Goal: Complete application form: Complete application form

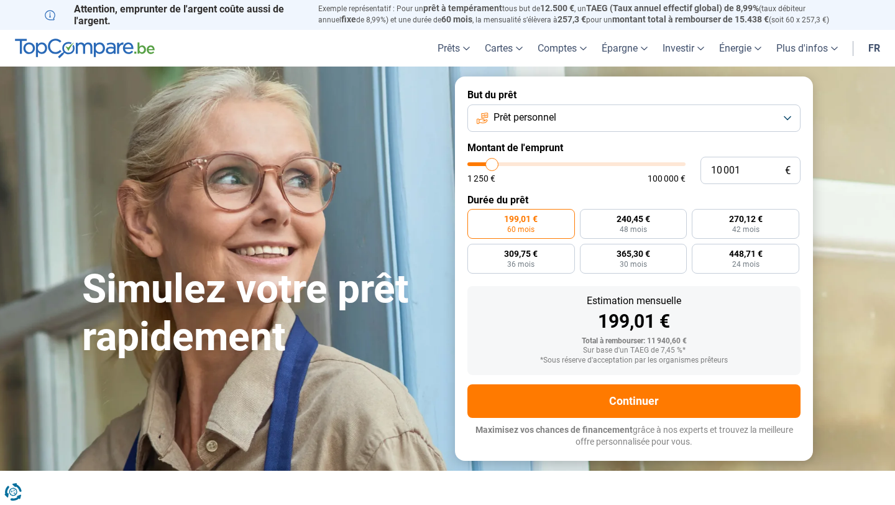
type input "11 000"
type input "11000"
type input "13 500"
type input "13500"
type input "17 750"
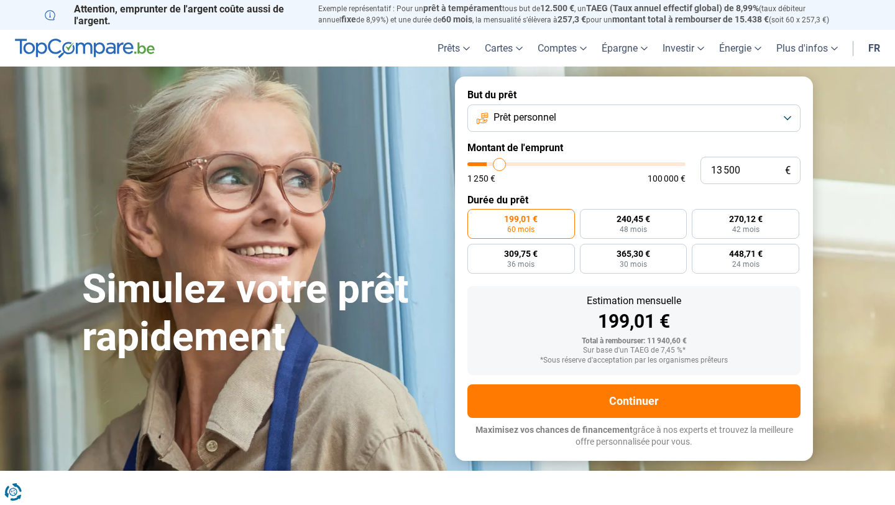
type input "17750"
type input "22 000"
type input "22000"
type input "26 250"
type input "26250"
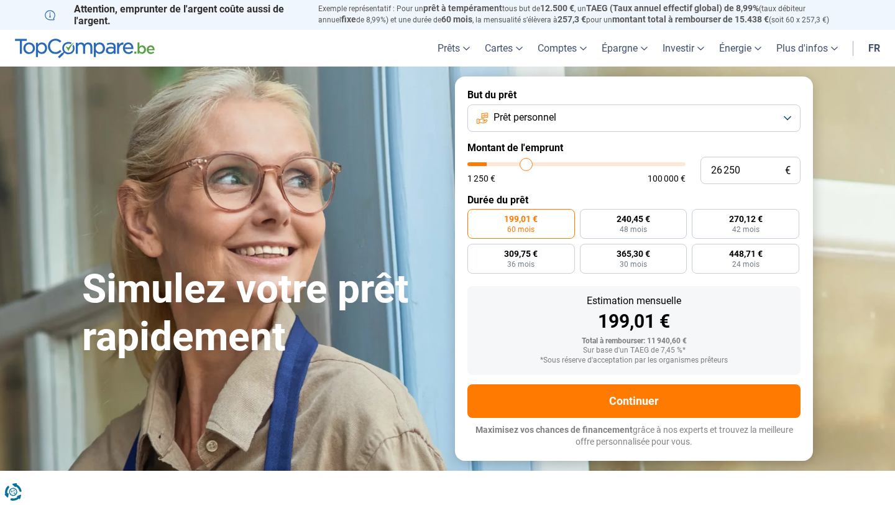
type input "30 000"
type input "30000"
type input "32 000"
type input "32000"
type input "33 250"
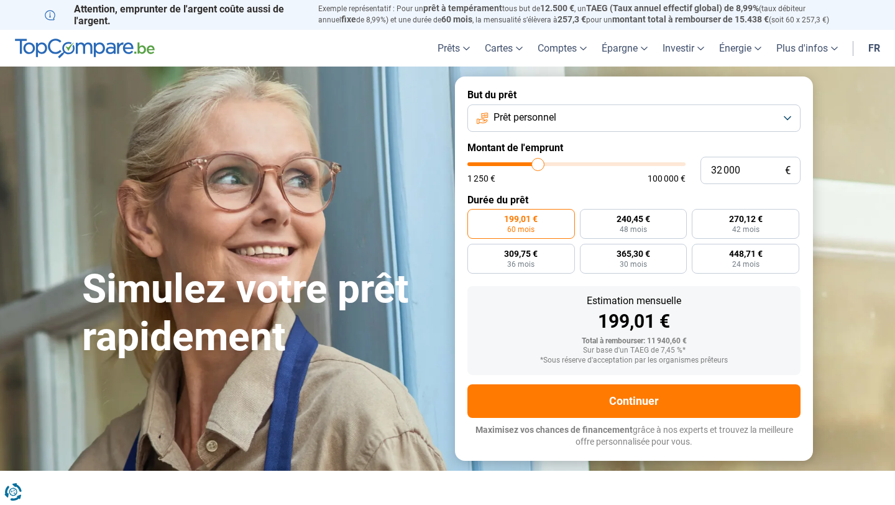
type input "33250"
type input "34 000"
type input "34000"
type input "34 250"
type input "34250"
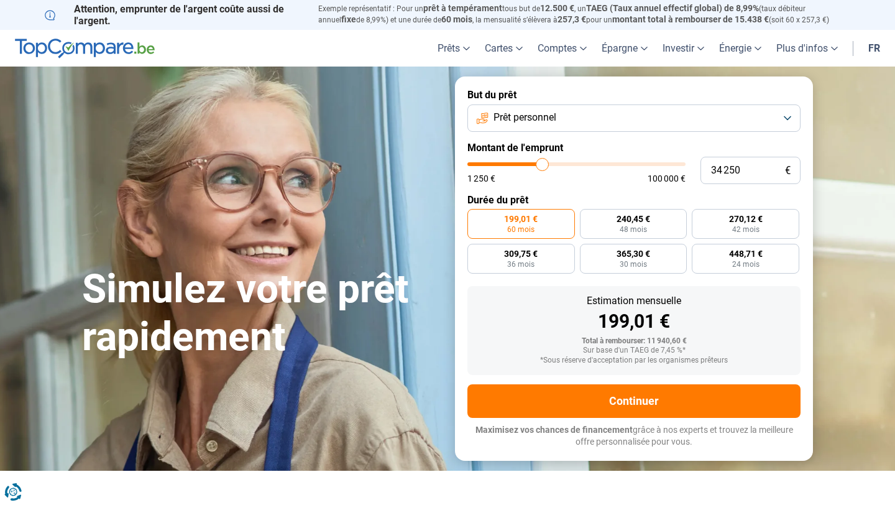
type input "34 500"
type input "34500"
type input "34 750"
type input "34750"
type input "35 000"
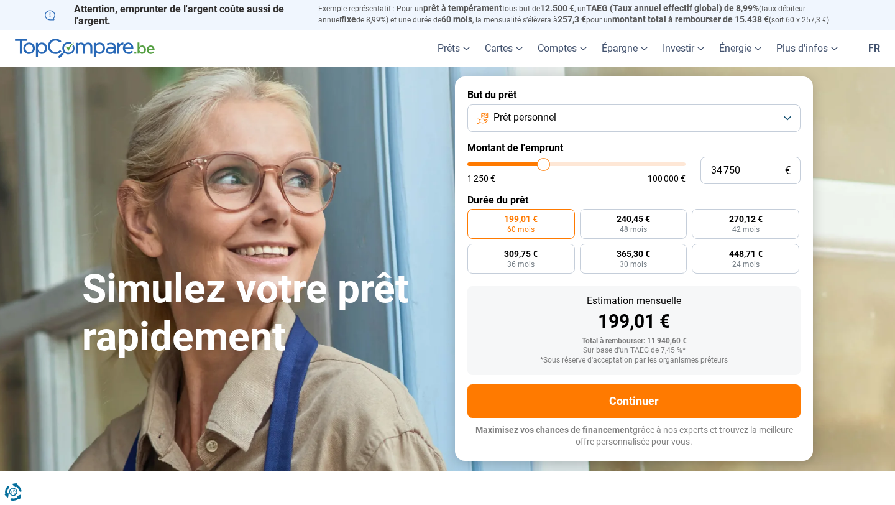
type input "35000"
type input "35 250"
type input "35250"
type input "35 500"
type input "35500"
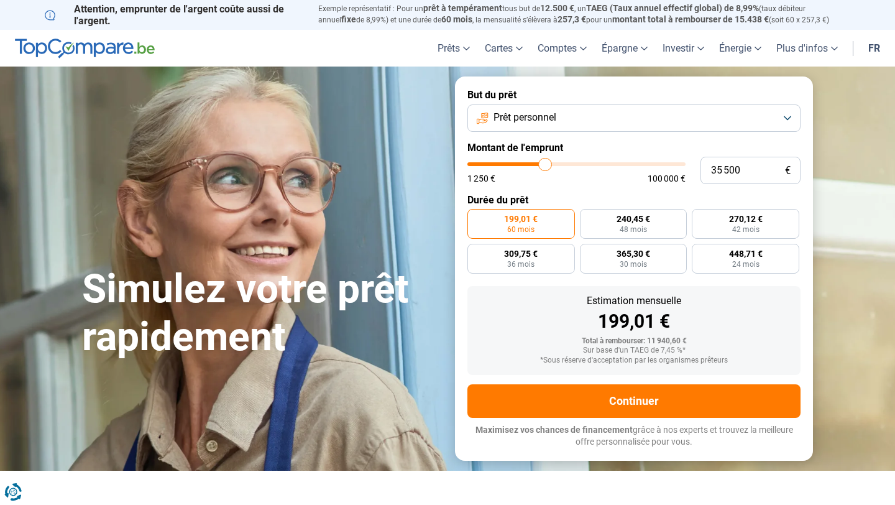
type input "35 250"
type input "35250"
type input "35 000"
type input "35000"
type input "34 500"
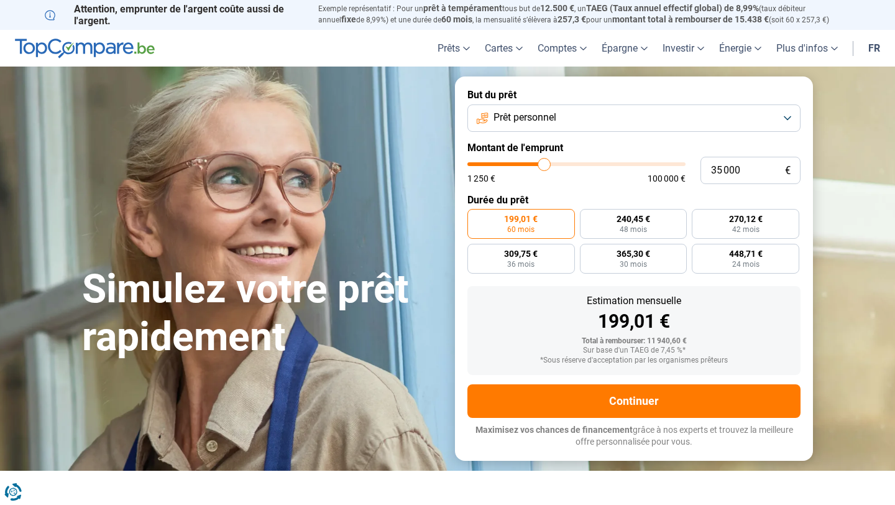
type input "34500"
type input "34 250"
type input "34250"
type input "34 000"
type input "34000"
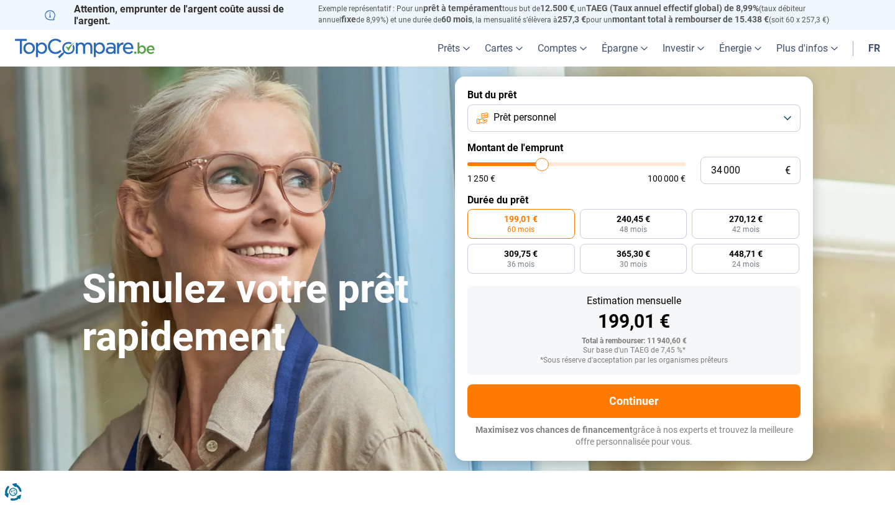
type input "33 500"
type input "33500"
type input "33 000"
type input "33000"
type input "32 500"
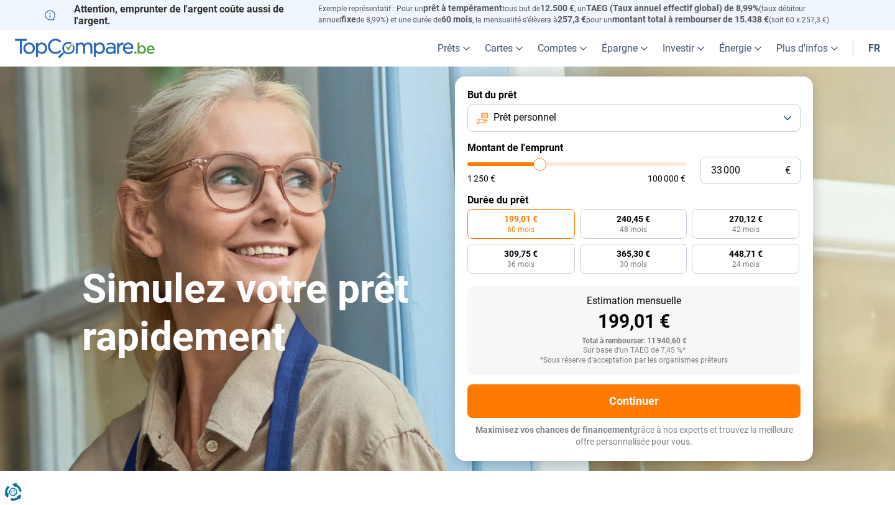
type input "32500"
type input "32 000"
type input "32000"
type input "31 750"
type input "31750"
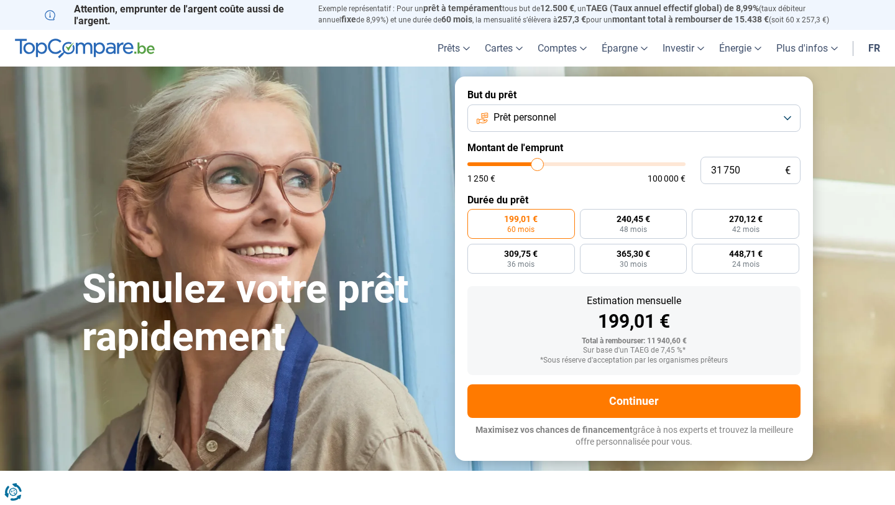
type input "31 500"
type input "31500"
type input "31 250"
type input "31250"
type input "31 000"
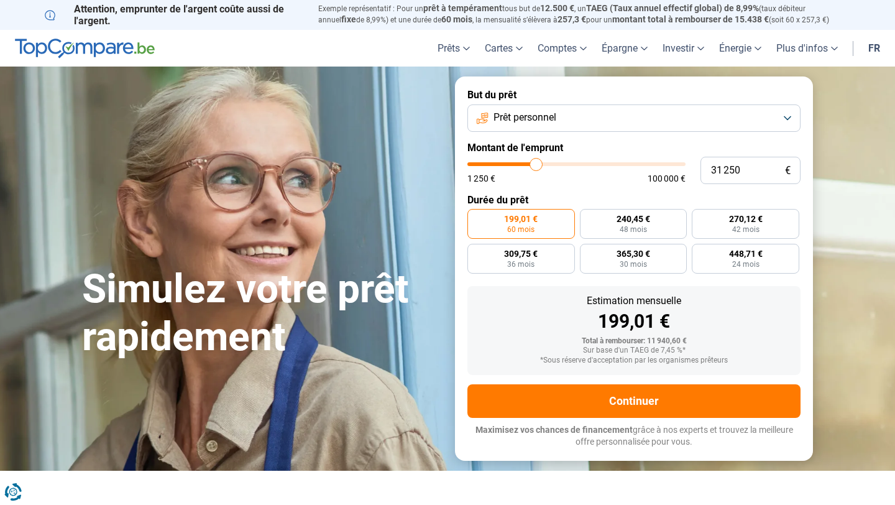
type input "31000"
type input "30 750"
type input "30750"
type input "30 500"
type input "30500"
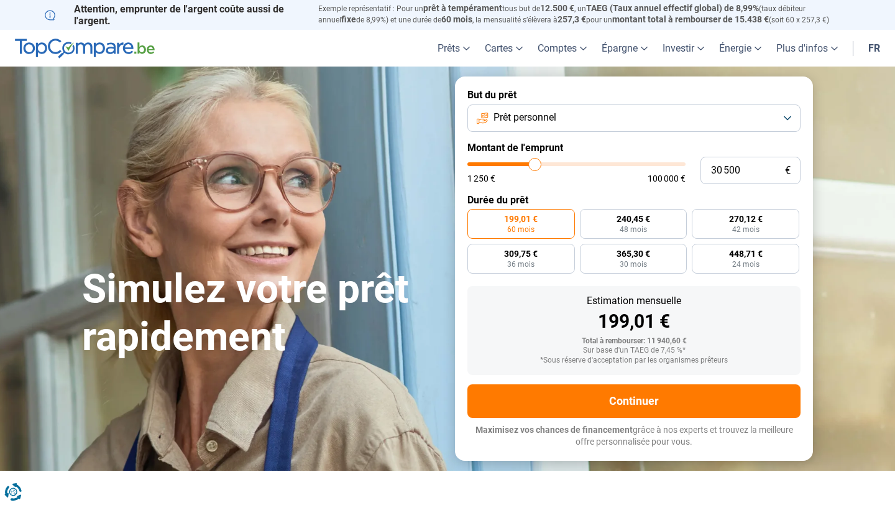
type input "30 250"
type input "30250"
type input "29 750"
type input "29750"
type input "29 250"
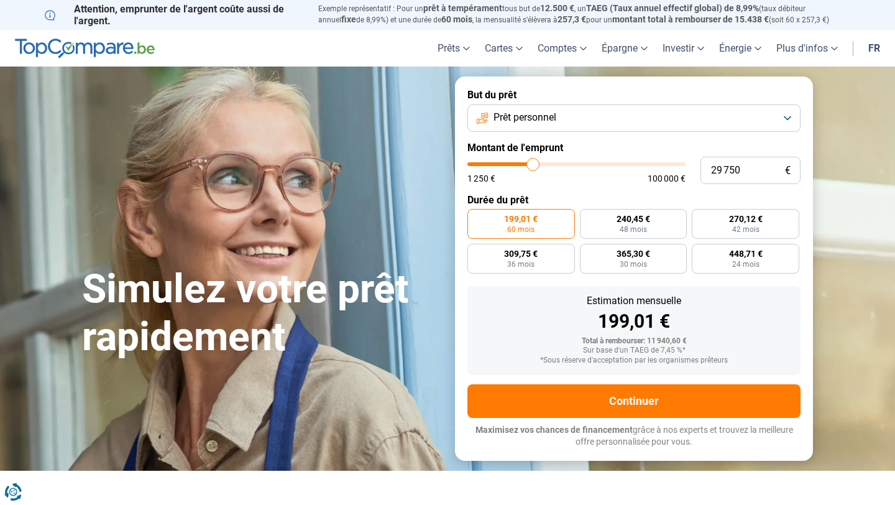
type input "29250"
type input "29 000"
type input "29000"
type input "28 500"
type input "28500"
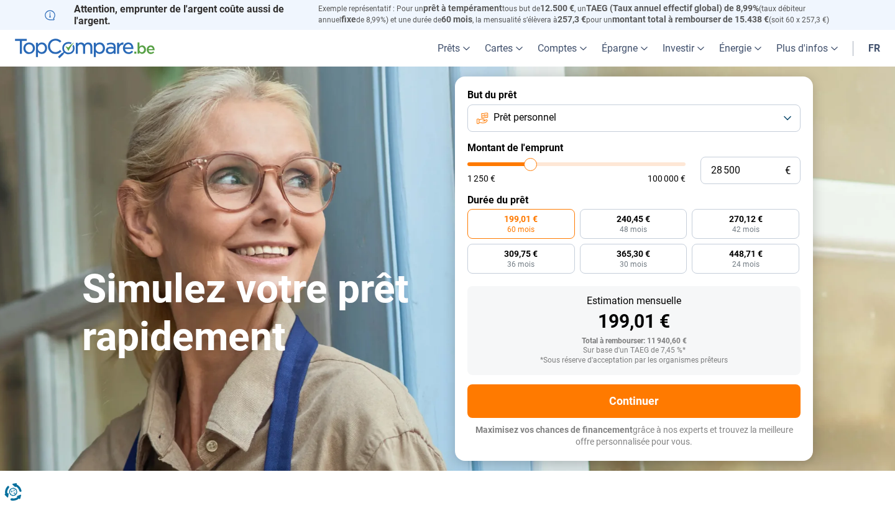
type input "28 250"
type input "28250"
type input "28 000"
type input "28000"
type input "28 250"
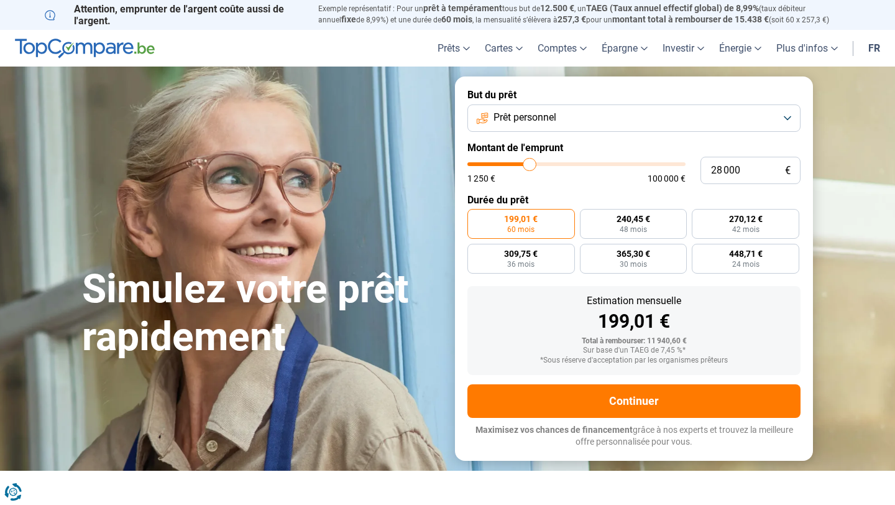
type input "28250"
type input "28 500"
type input "28500"
type input "28 750"
type input "28750"
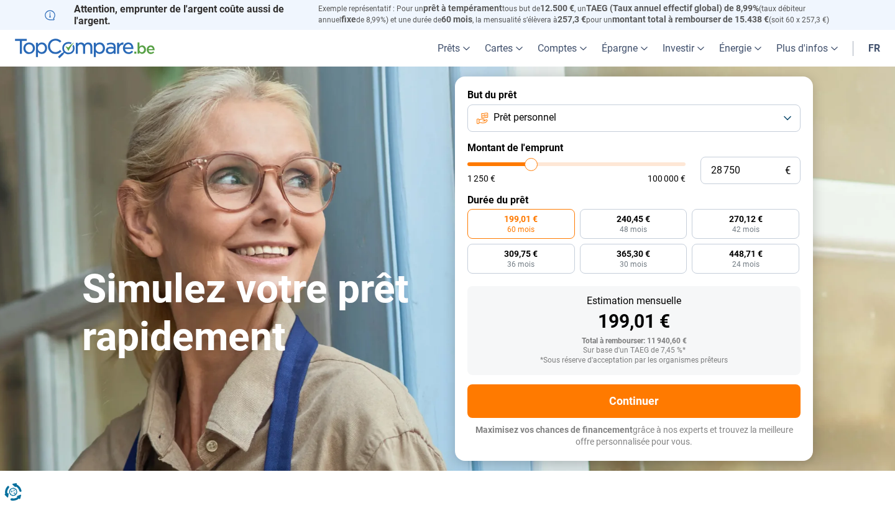
type input "29 000"
type input "29000"
type input "29 250"
type input "29250"
type input "29 500"
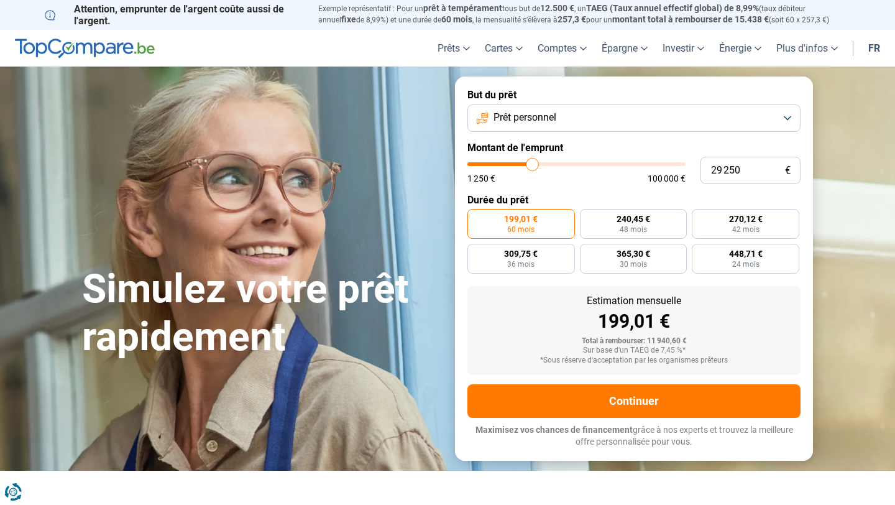
type input "29500"
type input "29 750"
type input "29750"
type input "30 000"
type input "30000"
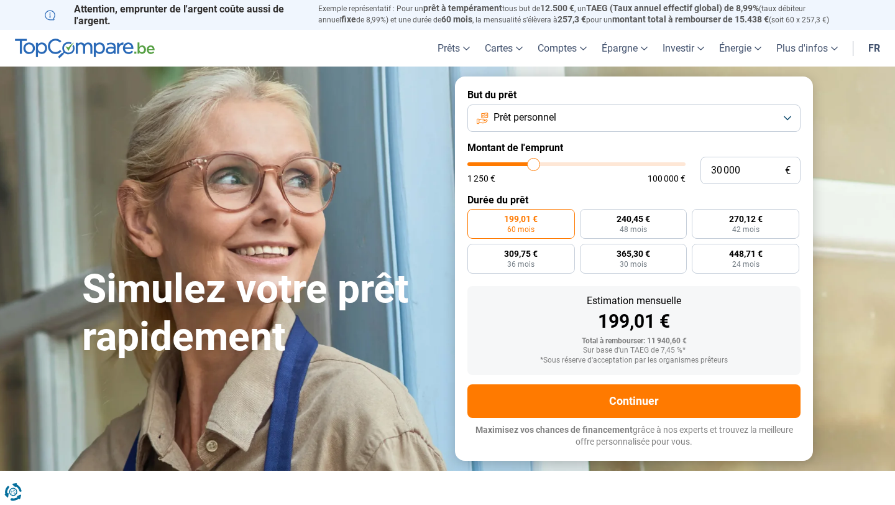
type input "29 750"
type input "29750"
drag, startPoint x: 492, startPoint y: 163, endPoint x: 533, endPoint y: 168, distance: 41.4
click at [533, 166] on input "range" at bounding box center [576, 164] width 218 height 4
radio input "false"
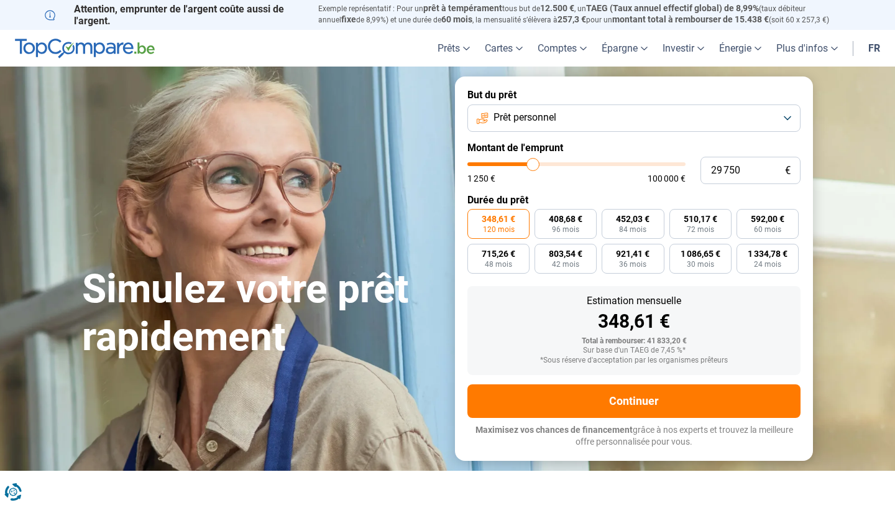
click at [538, 131] on div "Prêt personnel" at bounding box center [633, 117] width 333 height 27
click at [538, 128] on button "Prêt personnel" at bounding box center [633, 117] width 333 height 27
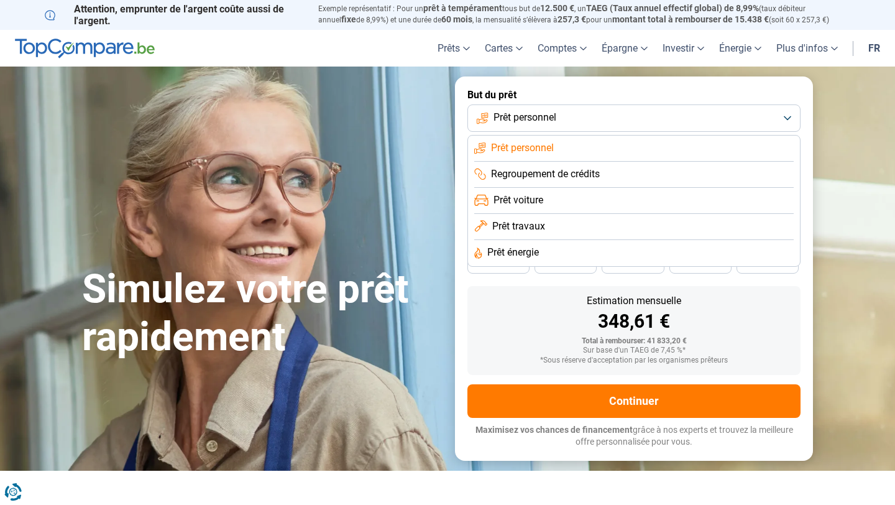
click at [525, 227] on span "Prêt travaux" at bounding box center [518, 226] width 53 height 14
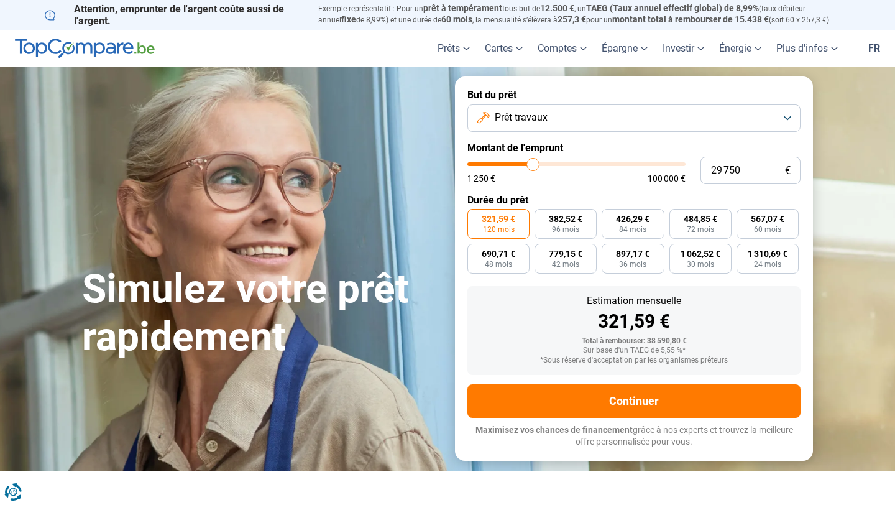
type input "31 000"
type input "31000"
type input "31 250"
type input "31250"
type input "31 500"
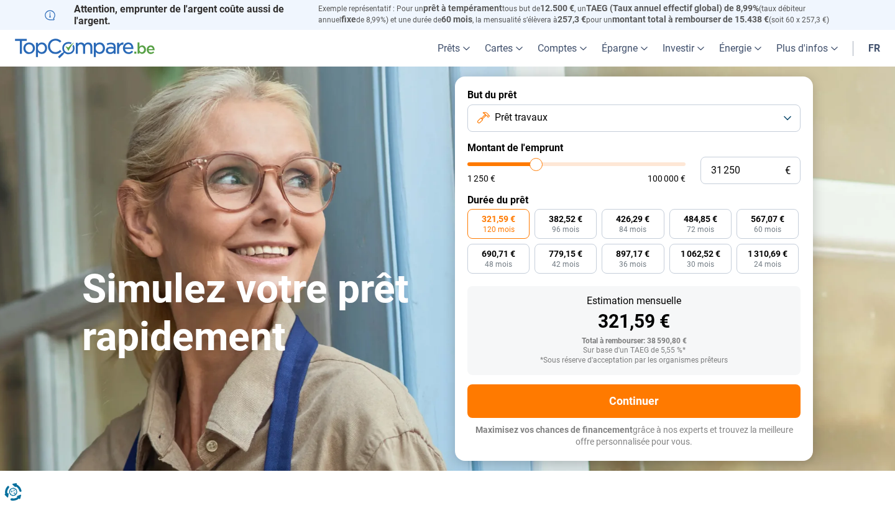
type input "31500"
type input "31 250"
type input "31250"
type input "31 000"
type input "31000"
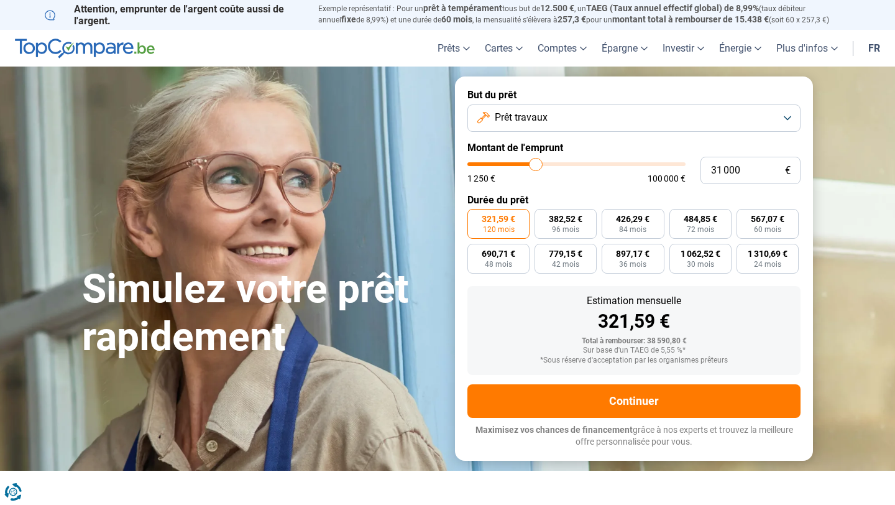
type input "30 750"
type input "30750"
type input "30 500"
type input "30500"
type input "30 250"
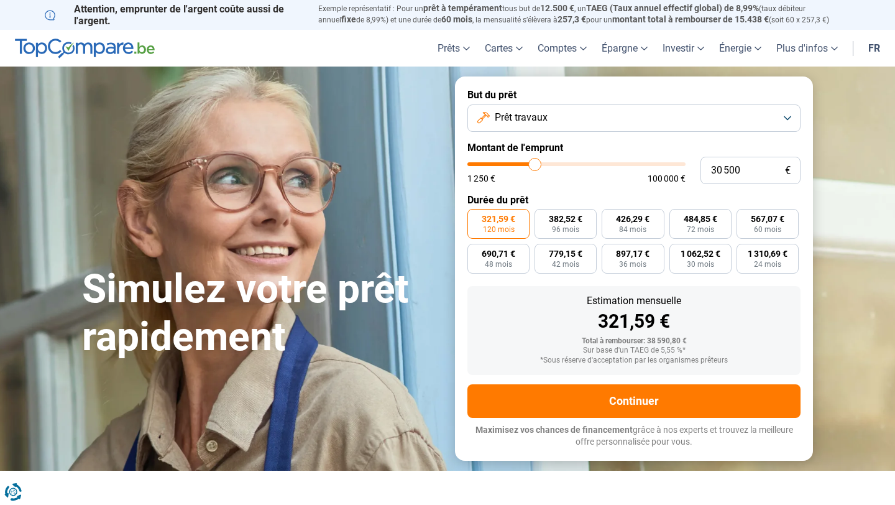
type input "30250"
type input "30 000"
type input "30000"
type input "29 750"
type input "29750"
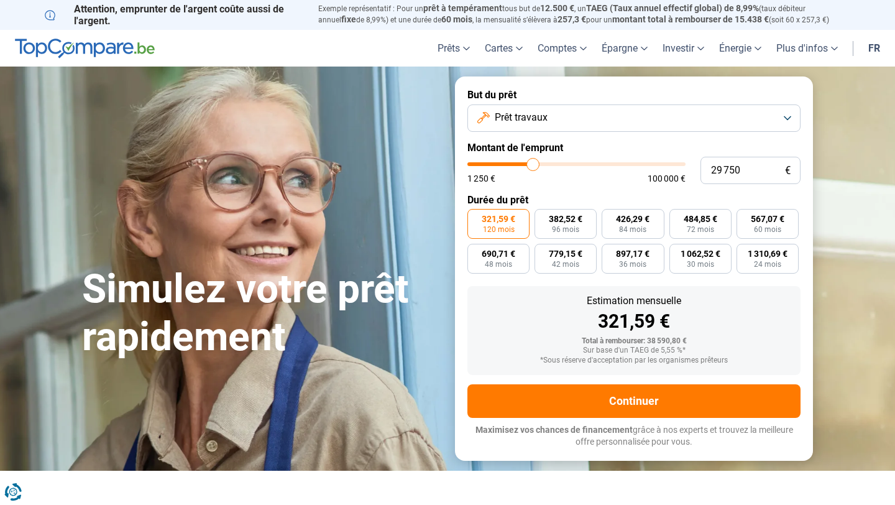
type input "30 000"
type input "30000"
type input "30 250"
type input "30250"
type input "30 500"
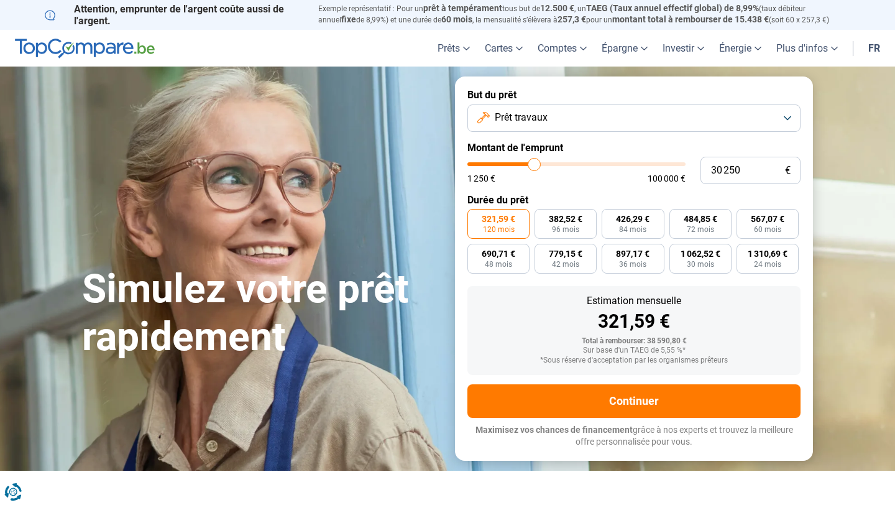
type input "30500"
type input "30 250"
type input "30250"
type input "30 000"
type input "30000"
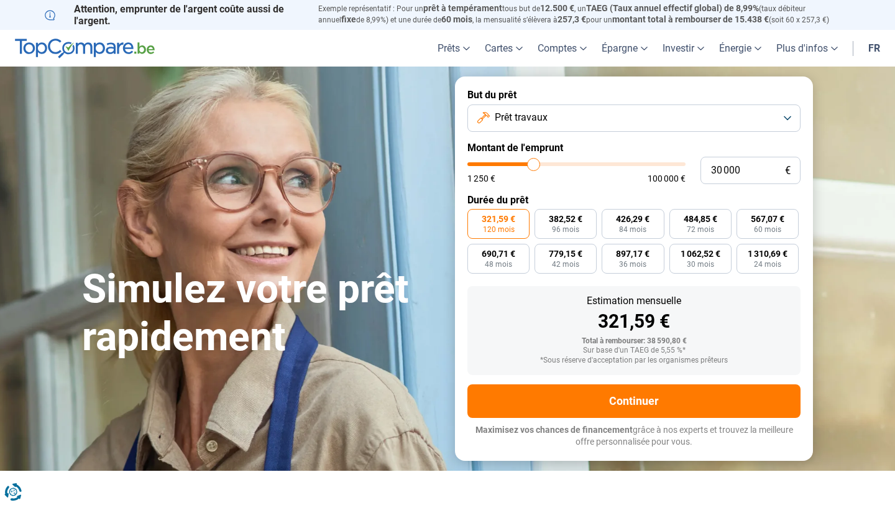
type input "29 750"
type input "29750"
type input "30 000"
type input "30000"
type input "30 250"
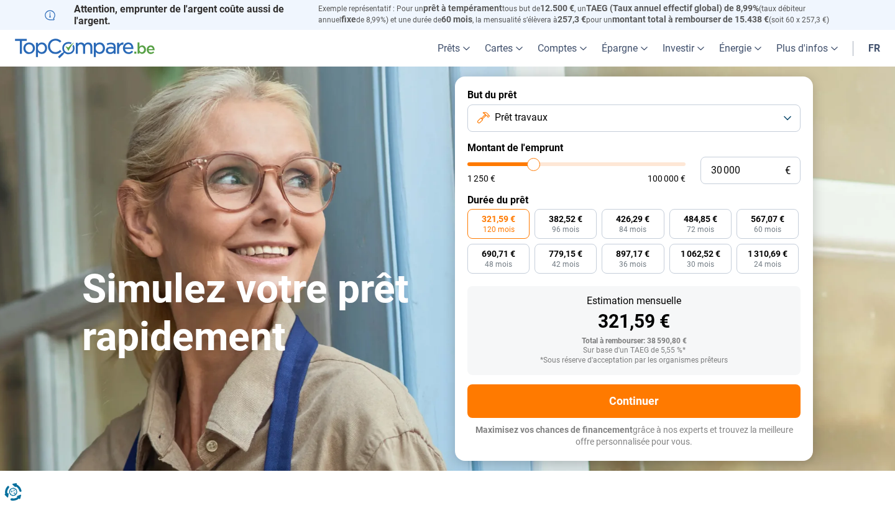
type input "30250"
type input "30 000"
type input "30000"
click at [533, 166] on input "range" at bounding box center [576, 164] width 218 height 4
click at [548, 113] on button "Prêt travaux" at bounding box center [633, 117] width 333 height 27
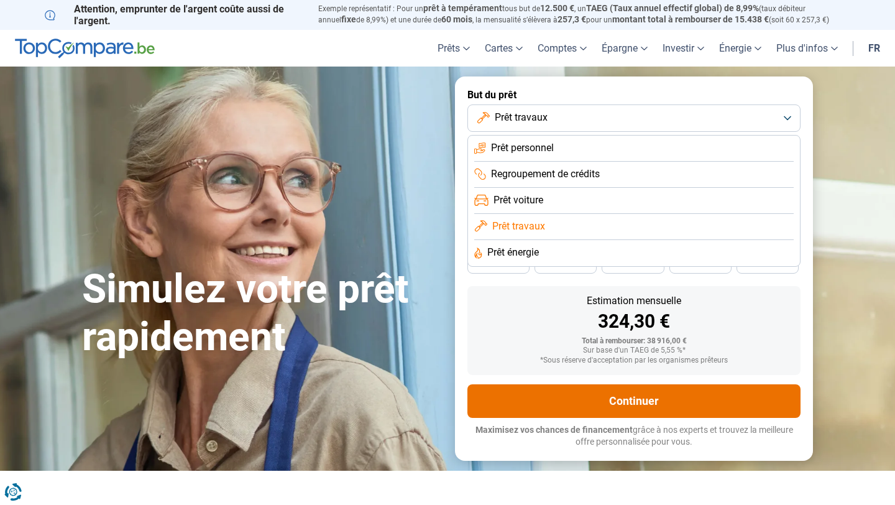
click at [594, 391] on button "Continuer" at bounding box center [633, 401] width 333 height 34
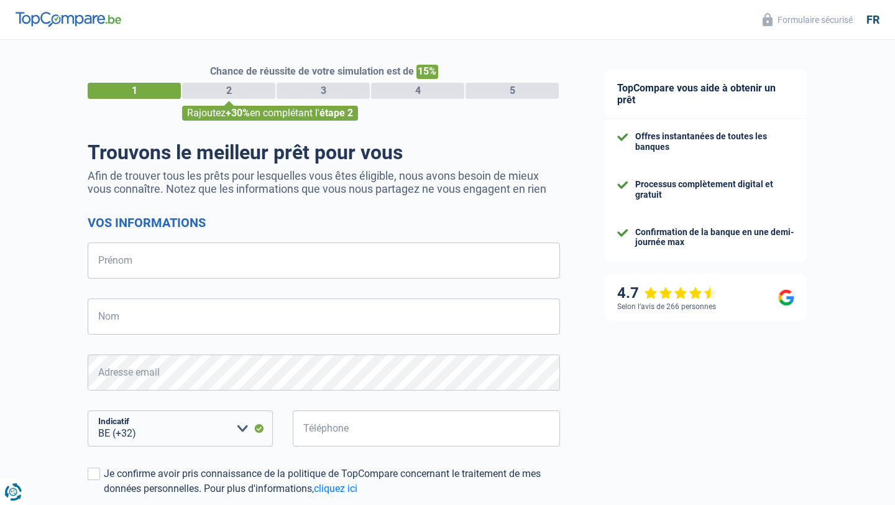
select select "32"
click at [541, 313] on main "Chance de réussite de votre simulation est de 15% 1 2 3 4 5 Rajoutez +30% en co…" at bounding box center [447, 358] width 895 height 636
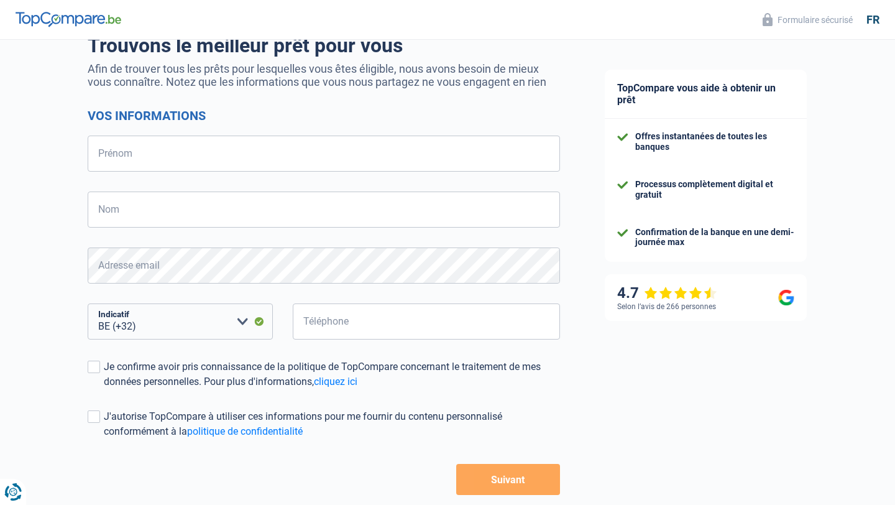
scroll to position [116, 0]
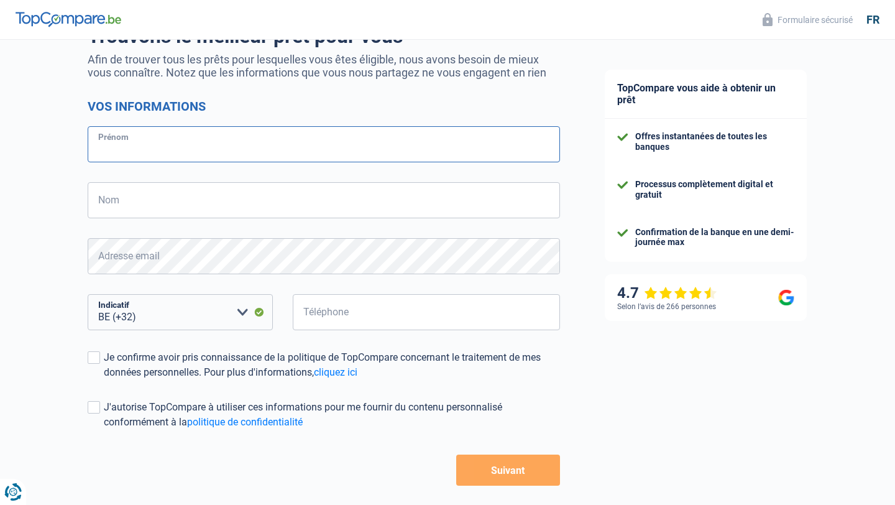
click at [147, 155] on input "Prénom" at bounding box center [324, 144] width 472 height 36
type input "Victor"
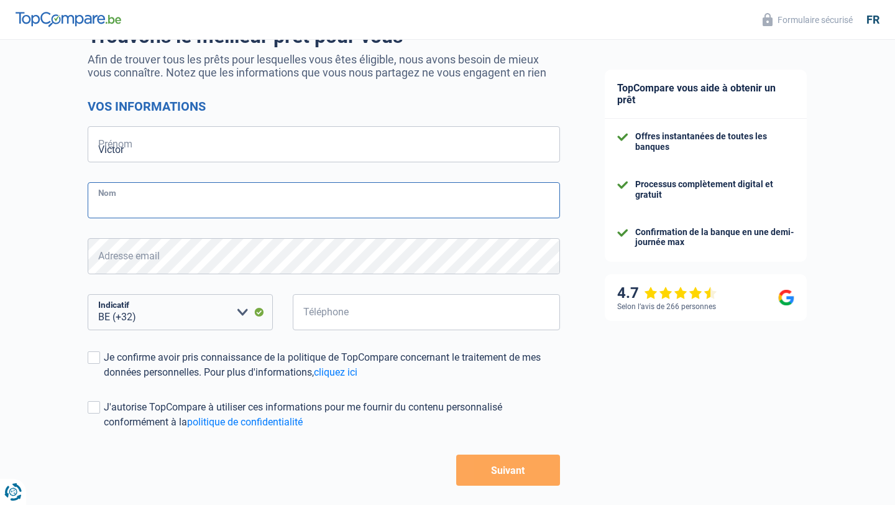
type input "Bachelier"
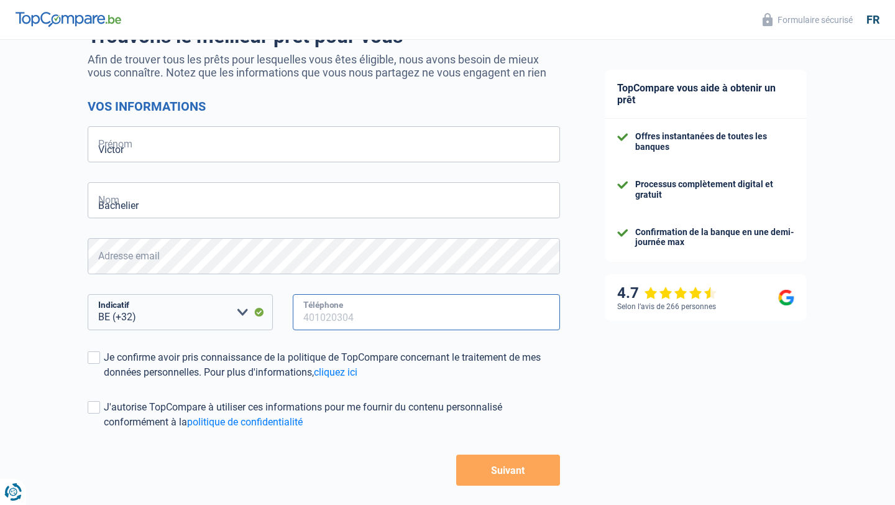
type input "491088112"
click at [94, 359] on span at bounding box center [94, 357] width 12 height 12
click at [104, 380] on input "Je confirme avoir pris connaissance de la politique de TopCompare concernant le…" at bounding box center [104, 380] width 0 height 0
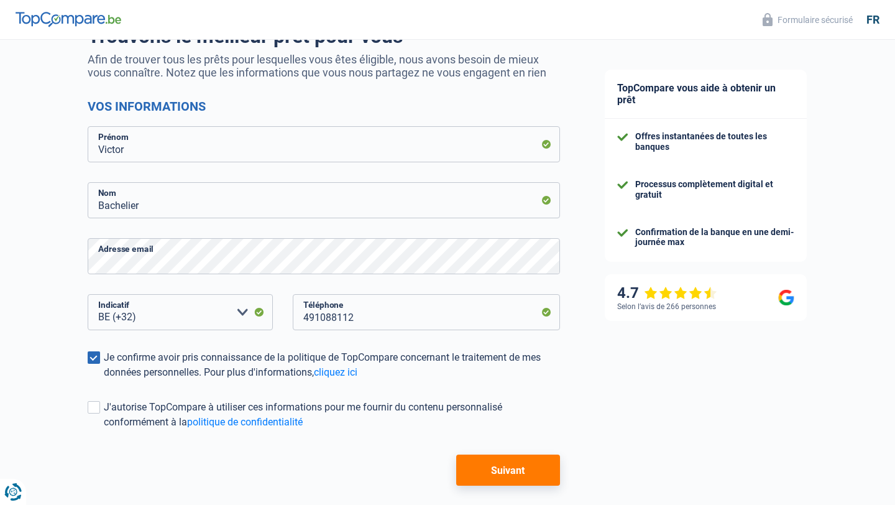
click at [513, 466] on button "Suivant" at bounding box center [508, 469] width 104 height 31
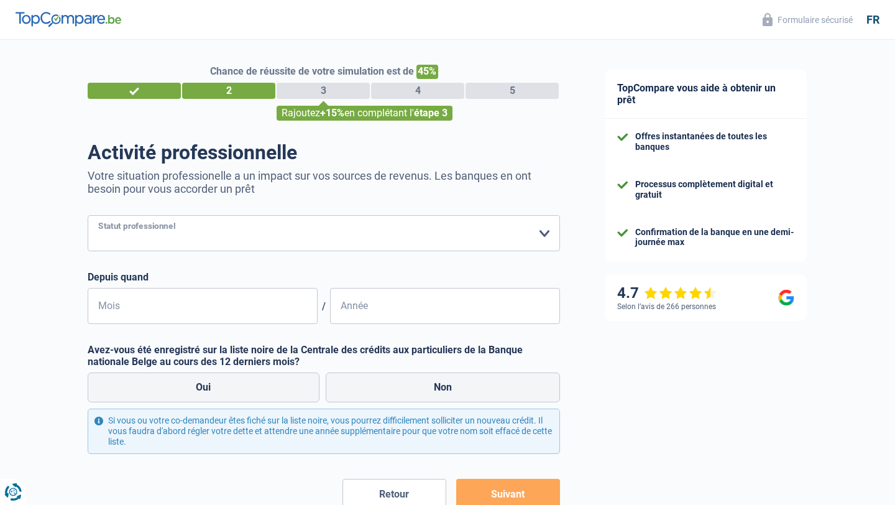
click at [178, 232] on select "Ouvrier Employé privé Employé public Invalide Indépendant Pensionné Chômeur Mut…" at bounding box center [324, 233] width 472 height 36
select select "publicEmployee"
click at [88, 215] on select "Ouvrier Employé privé Employé public Invalide Indépendant Pensionné Chômeur Mut…" at bounding box center [324, 233] width 472 height 36
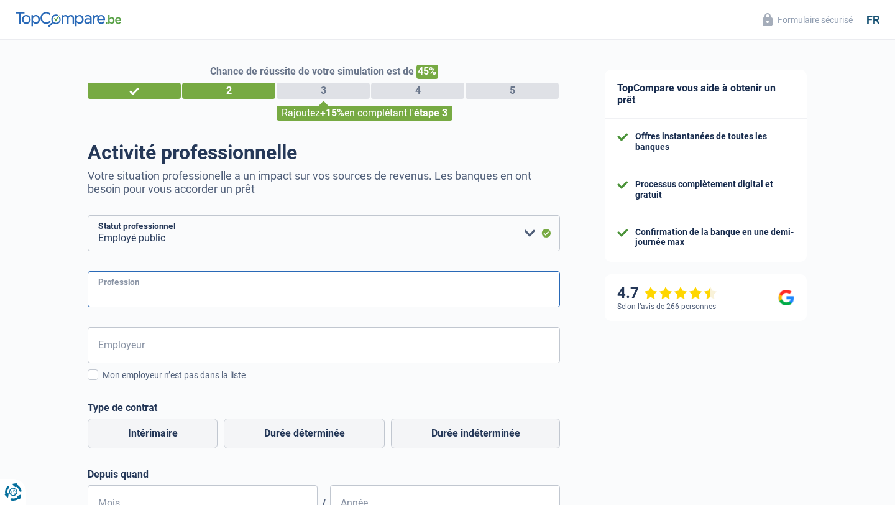
click at [149, 285] on input "Profession" at bounding box center [324, 289] width 472 height 36
type input "logopède"
click at [147, 345] on input "Employeur" at bounding box center [324, 345] width 472 height 36
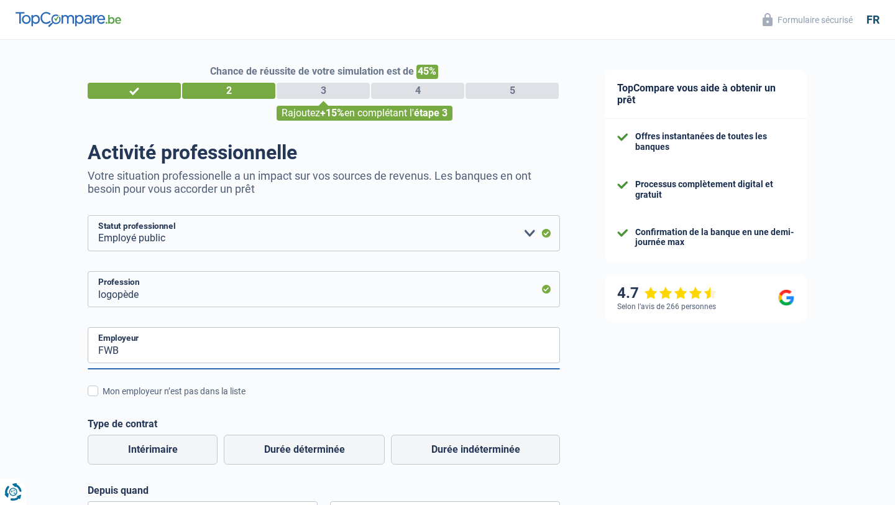
click at [66, 396] on div "Chance de réussite de votre simulation est de 45% 1 2 3 4 5 Rajoutez +15% en co…" at bounding box center [291, 413] width 582 height 757
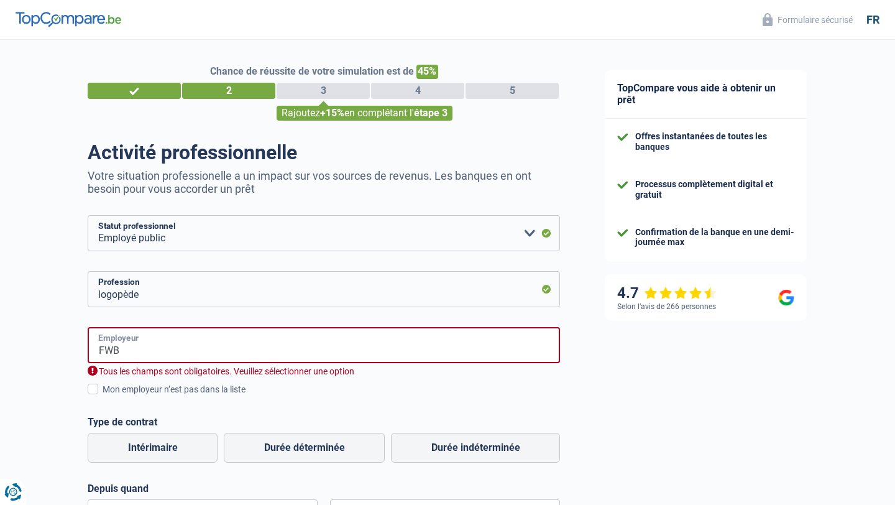
drag, startPoint x: 133, startPoint y: 352, endPoint x: 106, endPoint y: 352, distance: 26.7
click at [106, 352] on input "FWB" at bounding box center [324, 345] width 472 height 36
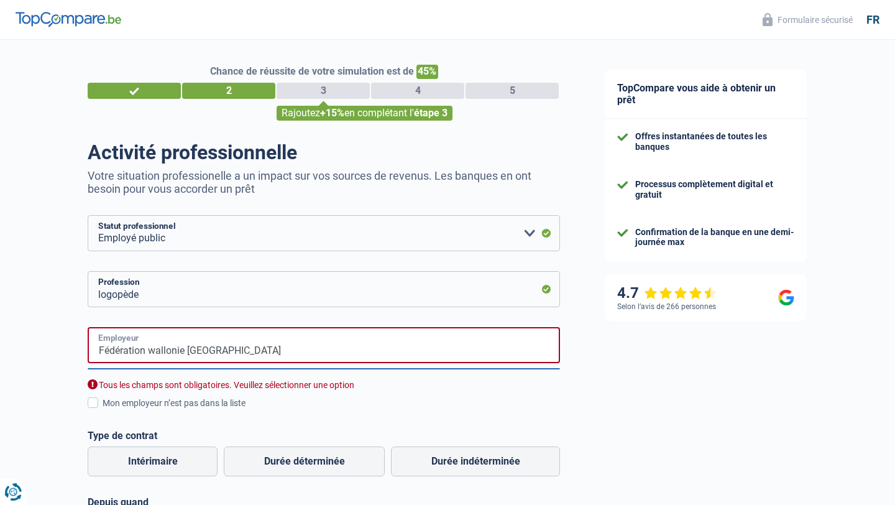
click at [155, 351] on input "Fédération wallonie Bruxelles" at bounding box center [324, 345] width 472 height 36
drag, startPoint x: 237, startPoint y: 351, endPoint x: 85, endPoint y: 344, distance: 152.4
click at [85, 345] on div "Chance de réussite de votre simulation est de 45% 1 2 3 4 5 Rajoutez +15% en co…" at bounding box center [291, 419] width 582 height 769
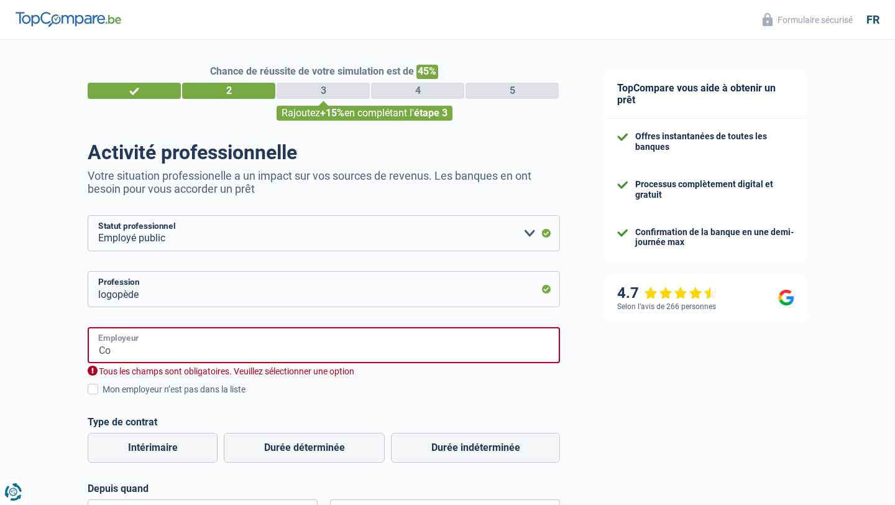
type input "C"
type input "F"
drag, startPoint x: 167, startPoint y: 349, endPoint x: 100, endPoint y: 347, distance: 66.5
click at [100, 347] on input "Enseignement" at bounding box center [324, 345] width 472 height 36
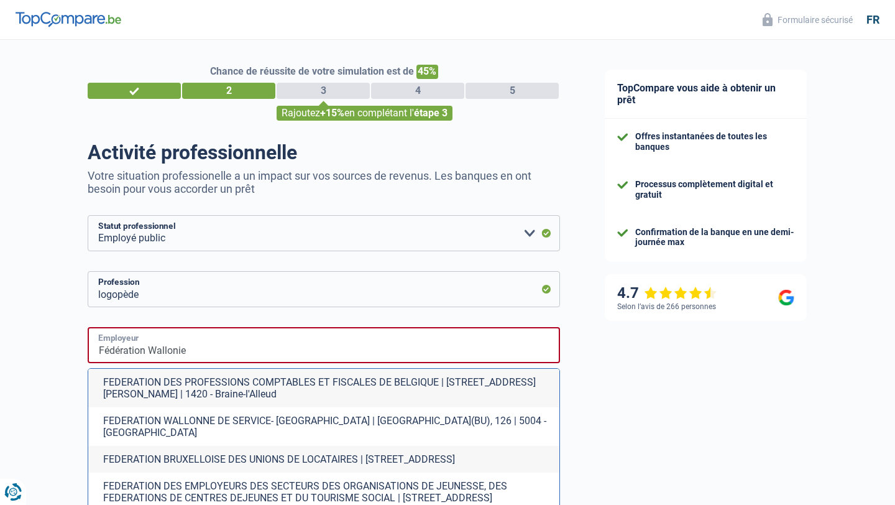
click at [216, 341] on input "Fédération Wallonie" at bounding box center [324, 345] width 472 height 36
click at [216, 344] on input "Fédération Wallonie" at bounding box center [324, 345] width 472 height 36
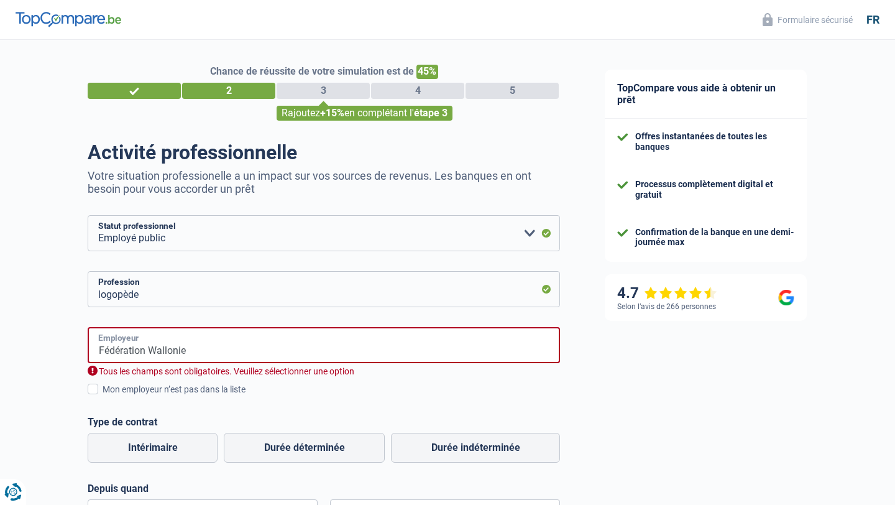
click at [205, 350] on input "Fédération Wallonie" at bounding box center [324, 345] width 472 height 36
drag, startPoint x: 198, startPoint y: 352, endPoint x: 0, endPoint y: 333, distance: 199.2
click at [0, 333] on div "Chance de réussite de votre simulation est de 45% 1 2 3 4 5 Rajoutez +15% en co…" at bounding box center [291, 412] width 582 height 755
type input "Commune"
click at [102, 388] on label "Mon employeur n’est pas dans la liste" at bounding box center [324, 389] width 472 height 14
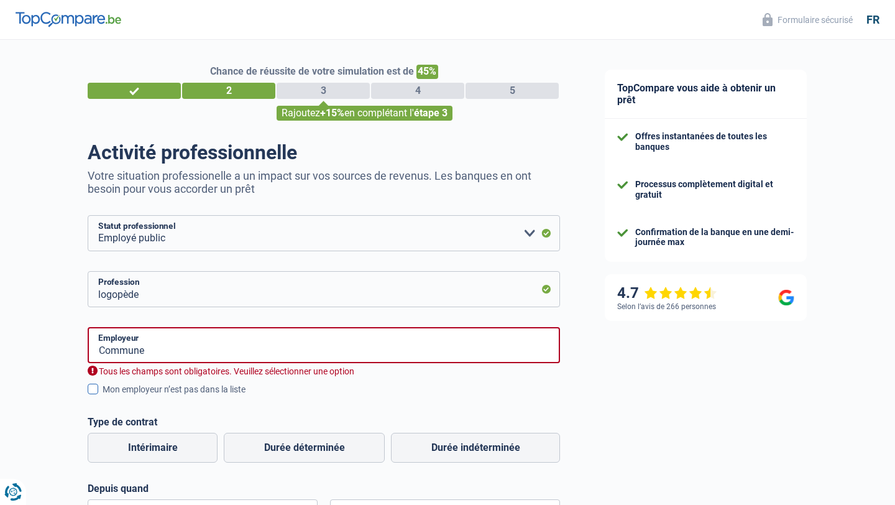
click at [103, 396] on input "Mon employeur n’est pas dans la liste" at bounding box center [103, 396] width 0 height 0
